Goal: Navigation & Orientation: Find specific page/section

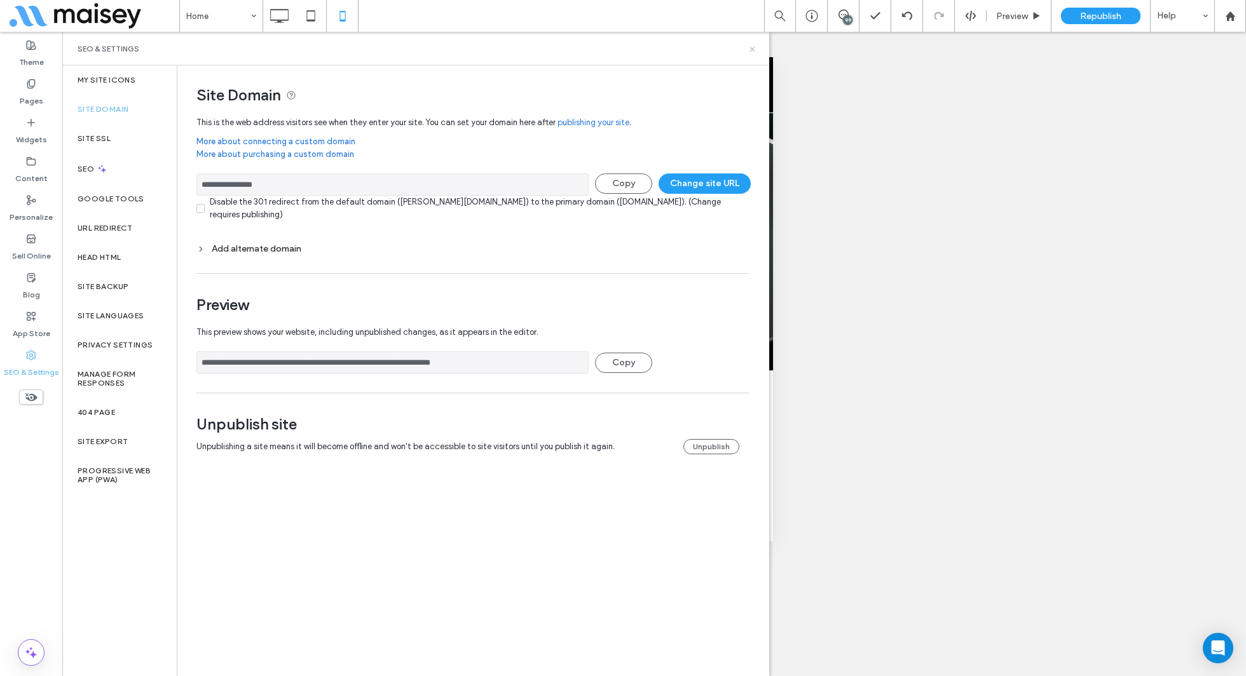
click at [750, 48] on icon at bounding box center [752, 49] width 10 height 10
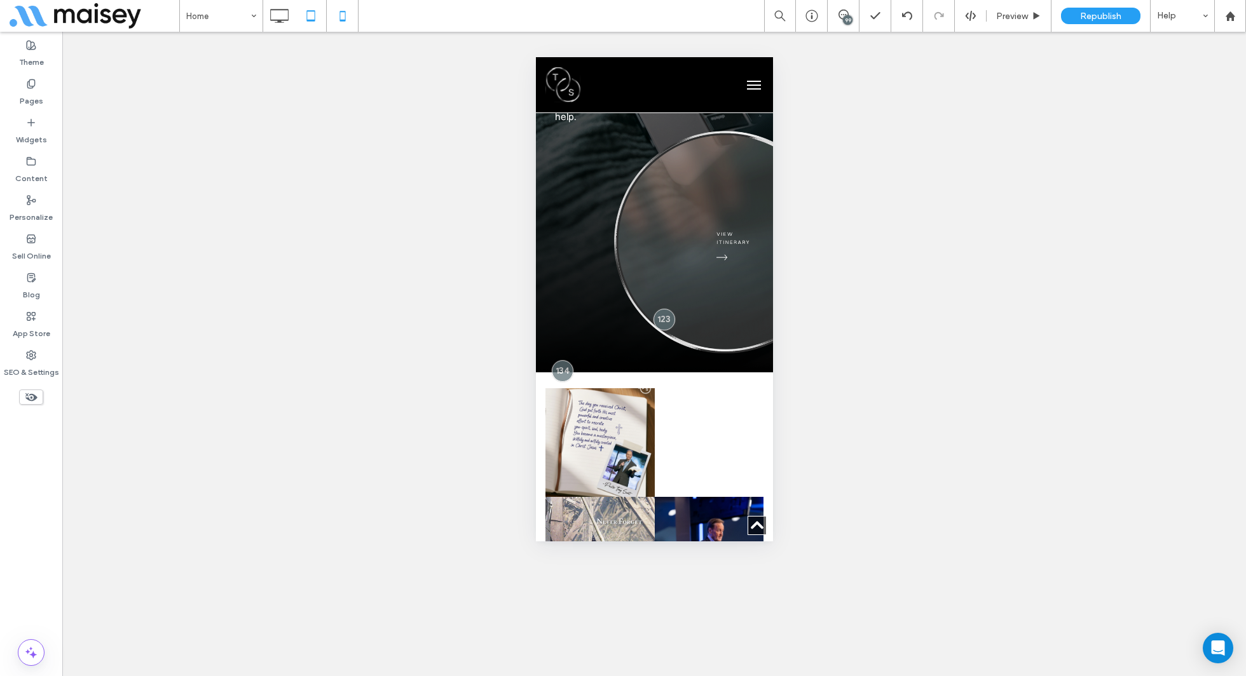
scroll to position [5054, 0]
click at [278, 424] on div "Unhide? Yes Unhide? Yes Unhide? Yes Unhide? Yes" at bounding box center [653, 354] width 1183 height 644
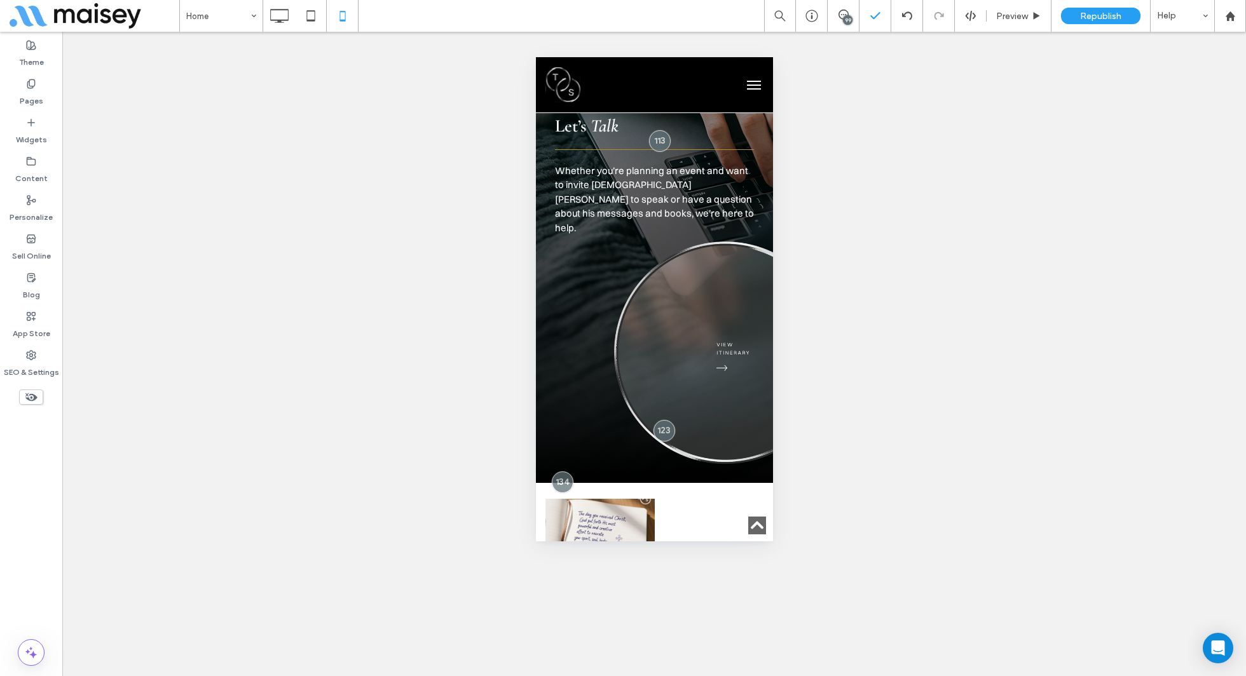
scroll to position [5296, 0]
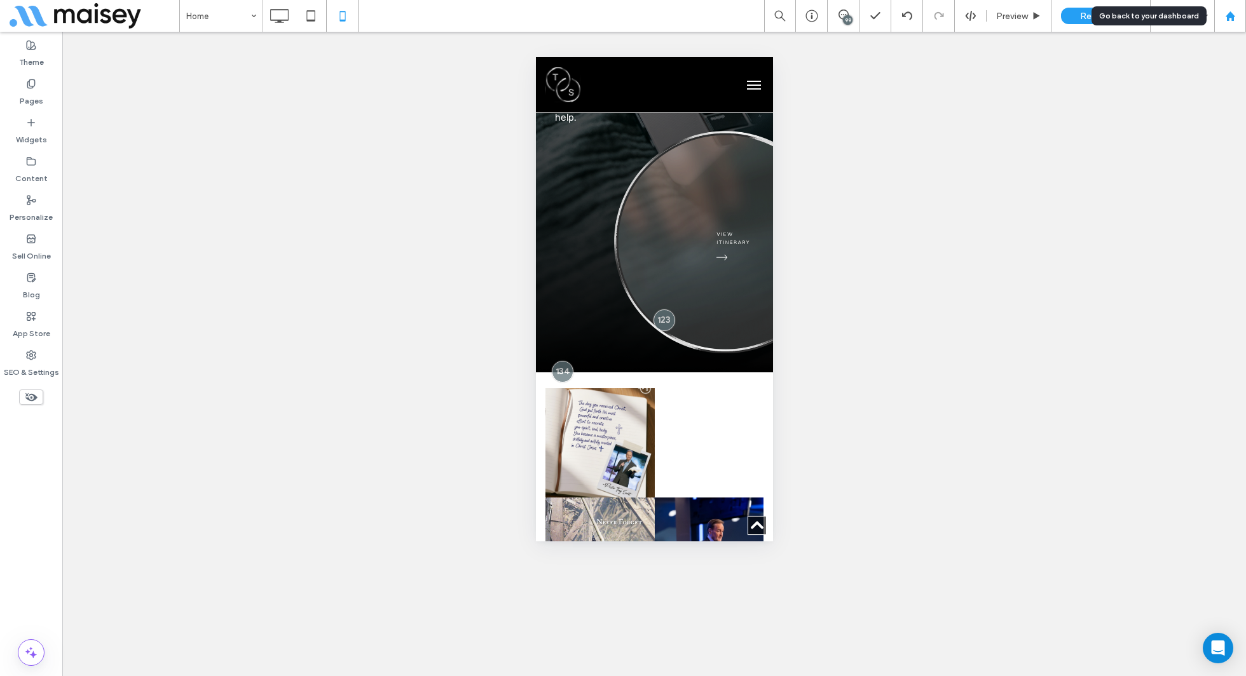
click at [1232, 13] on icon at bounding box center [1230, 16] width 11 height 11
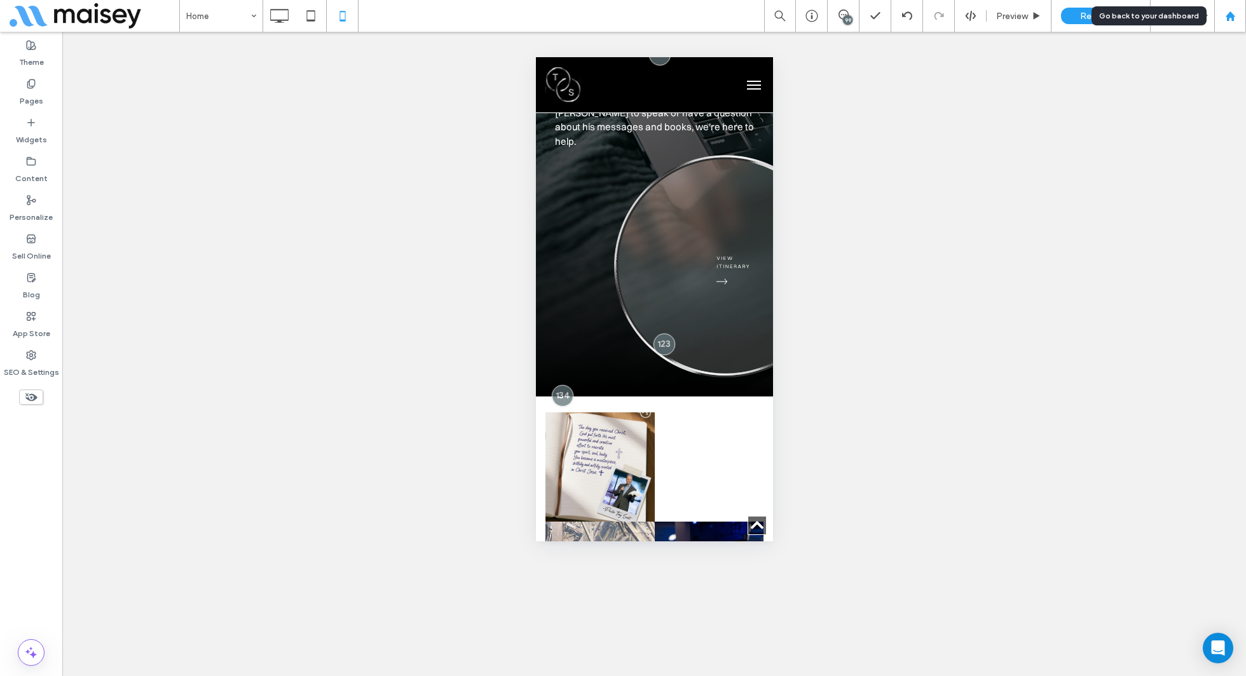
click at [1232, 17] on use at bounding box center [1230, 16] width 10 height 10
click at [1227, 11] on icon at bounding box center [1230, 16] width 11 height 11
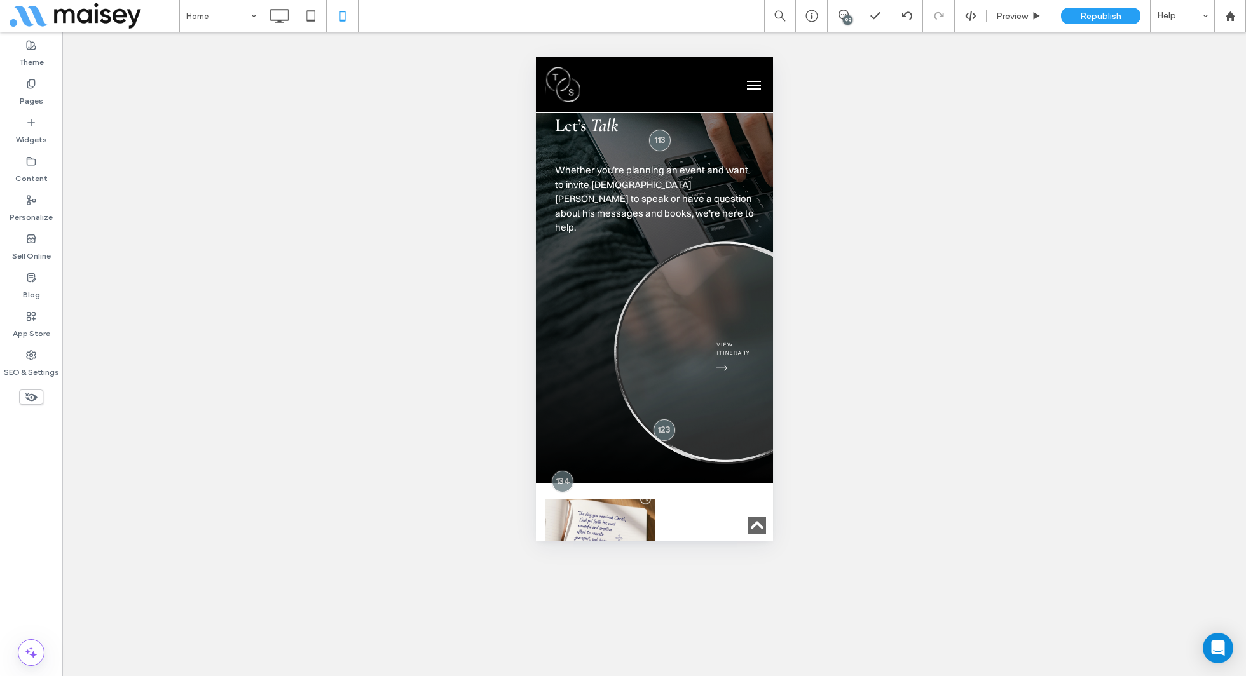
scroll to position [5018, 0]
